Goal: Task Accomplishment & Management: Manage account settings

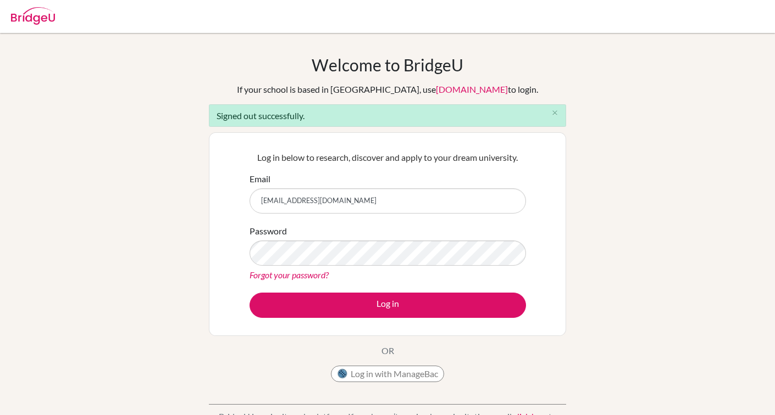
type input "[EMAIL_ADDRESS][DOMAIN_NAME]"
click at [387, 305] on button "Log in" at bounding box center [387, 305] width 276 height 25
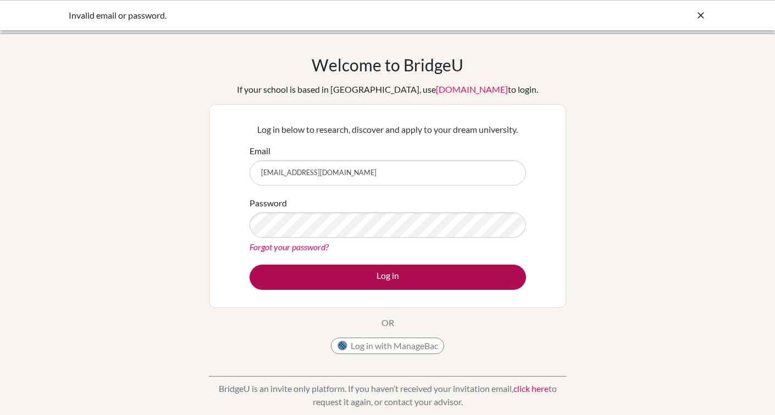
click at [396, 284] on button "Log in" at bounding box center [387, 277] width 276 height 25
click at [403, 278] on button "Log in" at bounding box center [387, 277] width 276 height 25
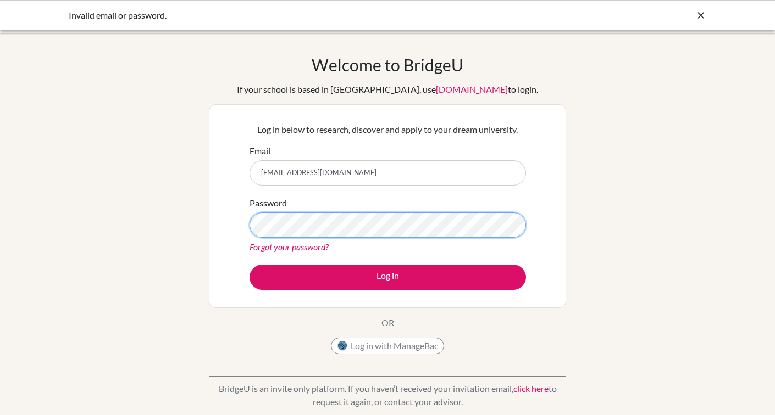
click at [387, 277] on button "Log in" at bounding box center [387, 277] width 276 height 25
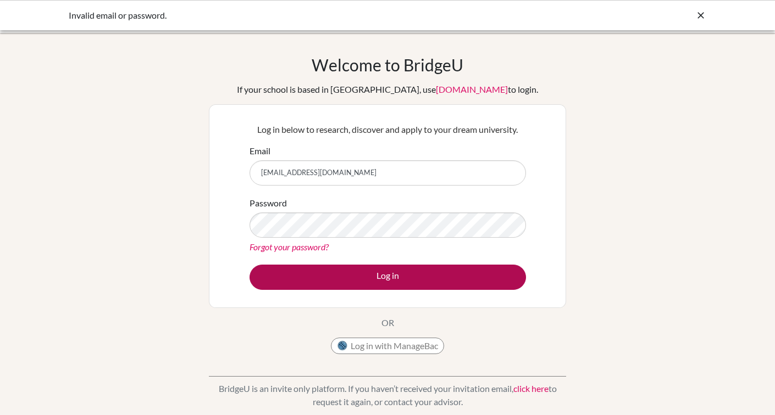
click at [392, 271] on button "Log in" at bounding box center [387, 277] width 276 height 25
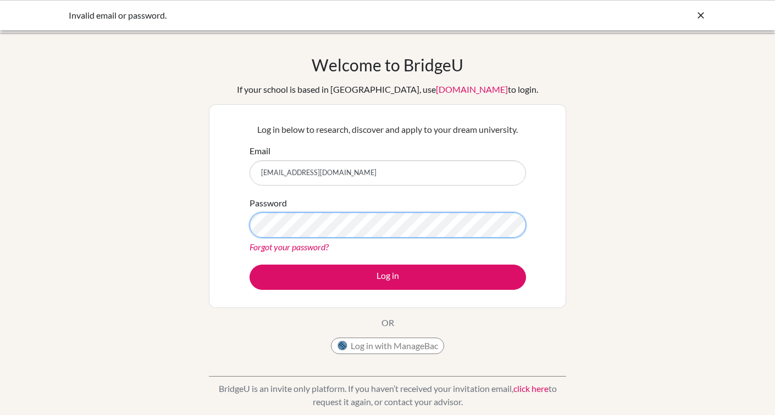
click at [387, 277] on button "Log in" at bounding box center [387, 277] width 276 height 25
drag, startPoint x: 347, startPoint y: 177, endPoint x: 250, endPoint y: 175, distance: 96.1
click at [250, 175] on input "[EMAIL_ADDRESS][DOMAIN_NAME]" at bounding box center [387, 172] width 276 height 25
type input "[EMAIL_ADDRESS][DOMAIN_NAME]"
click at [387, 277] on button "Log in" at bounding box center [387, 277] width 276 height 25
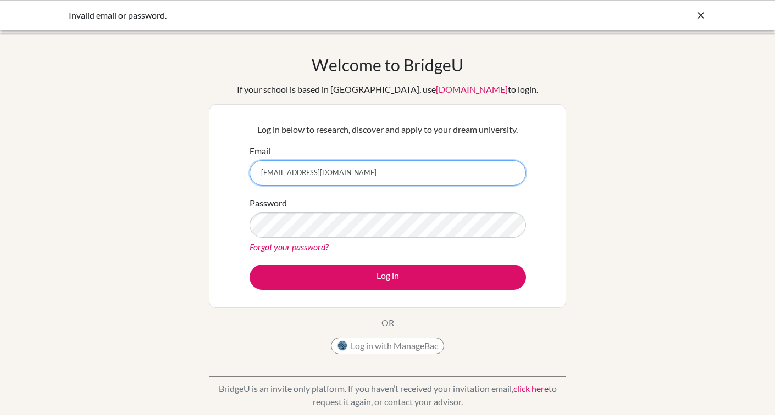
drag, startPoint x: 375, startPoint y: 177, endPoint x: 224, endPoint y: 178, distance: 151.1
click at [221, 178] on div "Log in below to research, discover and apply to your dream university. Email ph…" at bounding box center [387, 206] width 357 height 204
type input "p"
type input "Lauraphyu241611@gmail.com"
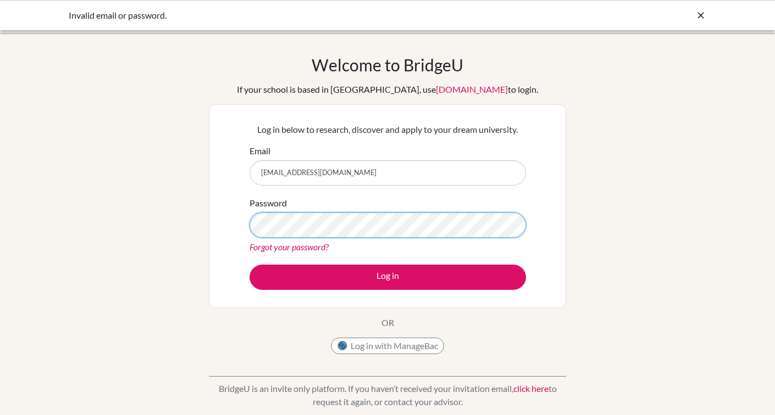
click at [387, 277] on button "Log in" at bounding box center [387, 277] width 276 height 25
click at [428, 168] on input "[EMAIL_ADDRESS][DOMAIN_NAME]" at bounding box center [387, 172] width 276 height 25
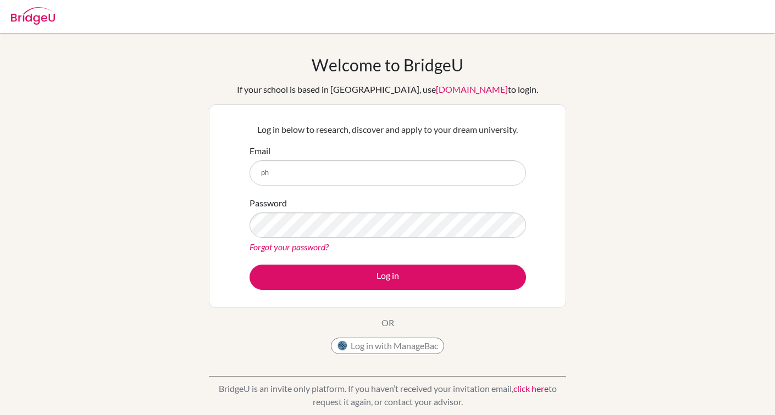
type input "p"
type input "[EMAIL_ADDRESS][DOMAIN_NAME]"
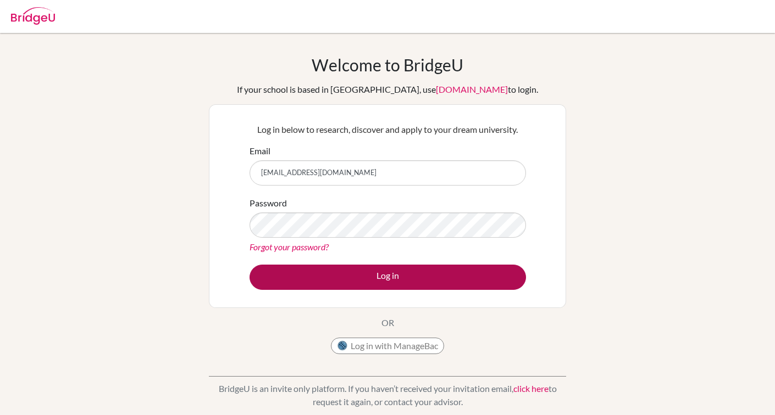
click at [403, 274] on button "Log in" at bounding box center [387, 277] width 276 height 25
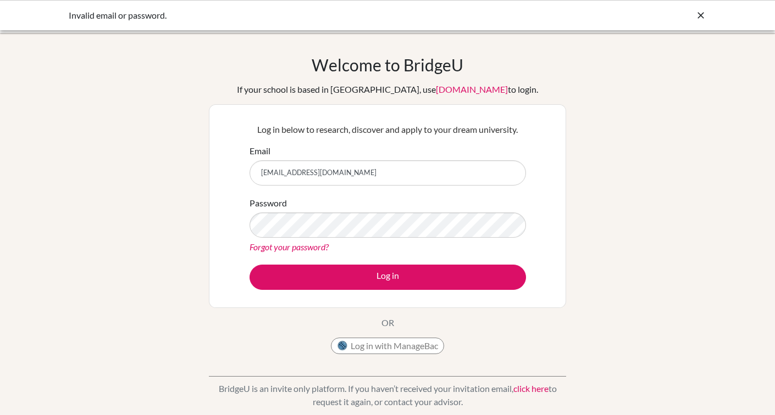
drag, startPoint x: 360, startPoint y: 169, endPoint x: 222, endPoint y: 169, distance: 138.4
click at [222, 169] on div "Log in below to research, discover and apply to your dream university. Email [E…" at bounding box center [387, 206] width 357 height 204
click at [436, 86] on link "[DOMAIN_NAME]" at bounding box center [472, 89] width 72 height 10
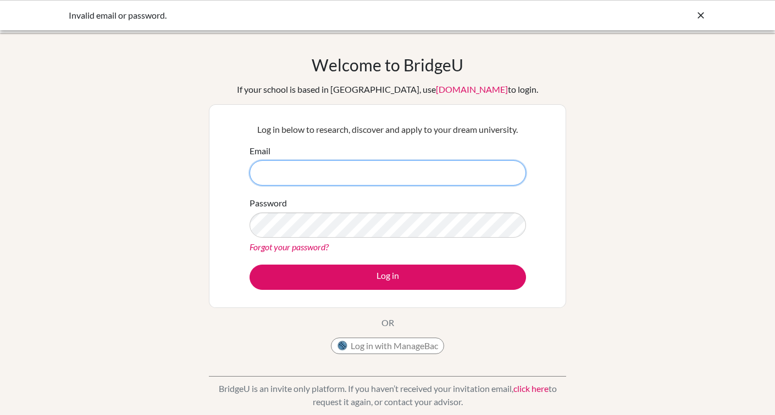
click at [301, 180] on input "Email" at bounding box center [387, 172] width 276 height 25
type input "[EMAIL_ADDRESS][DOMAIN_NAME]"
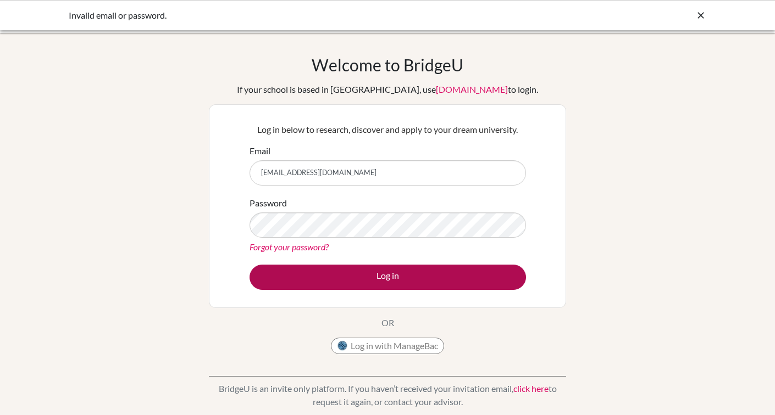
click at [432, 282] on button "Log in" at bounding box center [387, 277] width 276 height 25
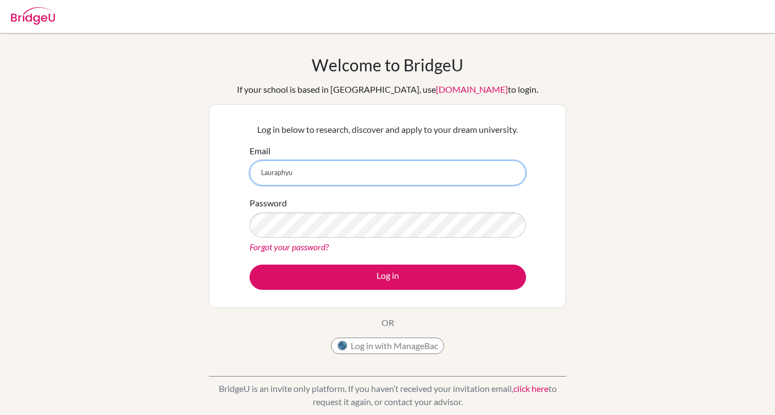
type input "[EMAIL_ADDRESS][DOMAIN_NAME]"
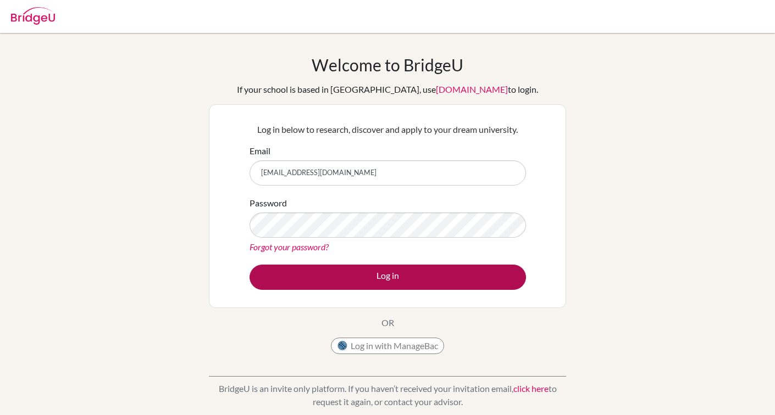
click at [353, 274] on button "Log in" at bounding box center [387, 277] width 276 height 25
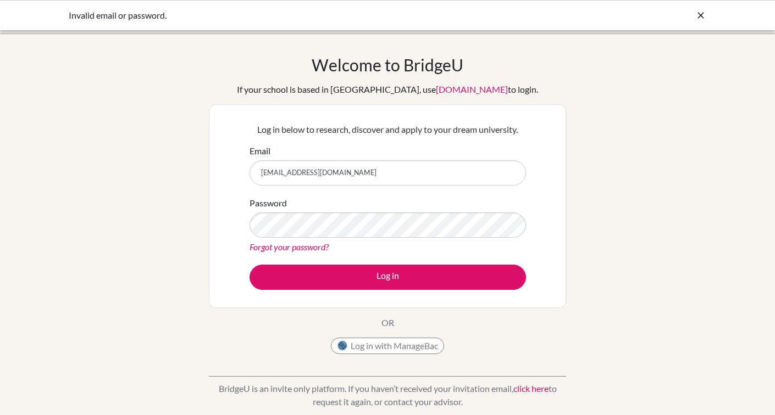
click at [294, 249] on link "Forgot your password?" at bounding box center [288, 247] width 79 height 10
click at [327, 170] on input "[EMAIL_ADDRESS][DOMAIN_NAME]" at bounding box center [387, 172] width 276 height 25
